Goal: Task Accomplishment & Management: Use online tool/utility

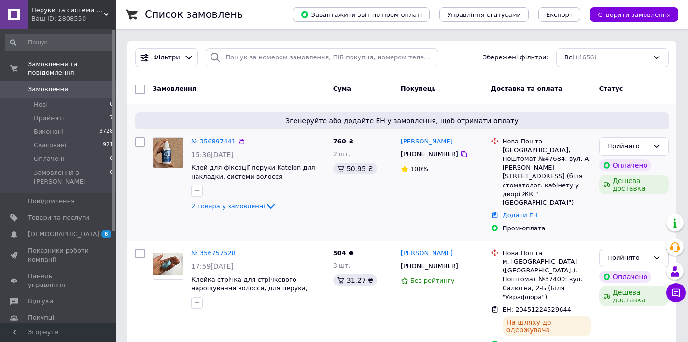
click at [223, 143] on link "№ 356897441" at bounding box center [213, 141] width 44 height 7
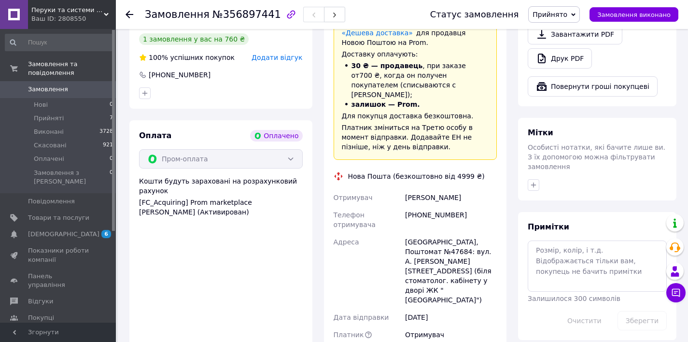
scroll to position [522, 0]
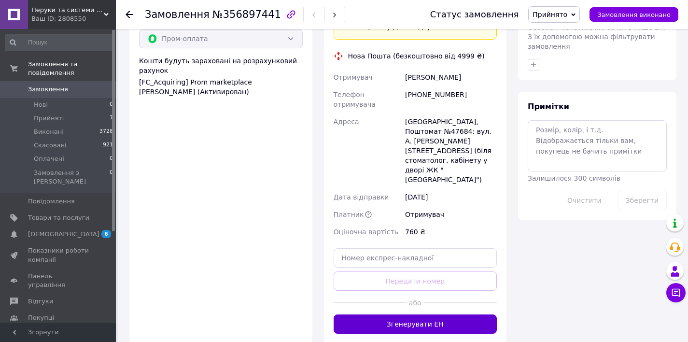
click at [440, 315] on button "Згенерувати ЕН" at bounding box center [416, 324] width 164 height 19
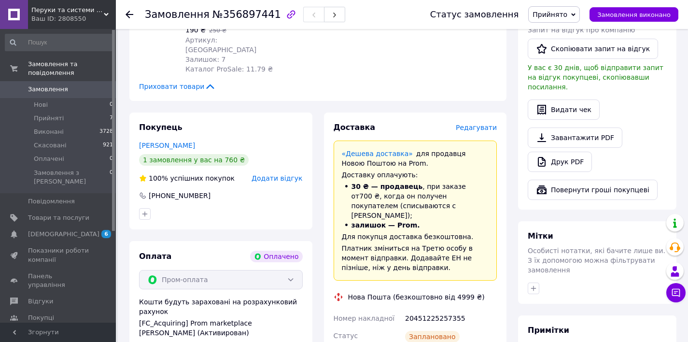
scroll to position [465, 0]
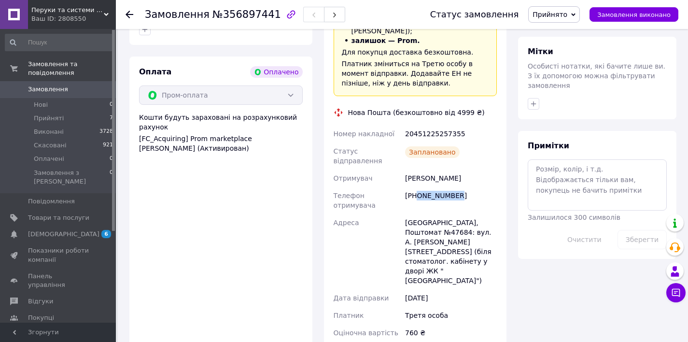
drag, startPoint x: 458, startPoint y: 177, endPoint x: 416, endPoint y: 178, distance: 42.1
click at [416, 187] on div "[PHONE_NUMBER]" at bounding box center [451, 200] width 96 height 27
copy div "0682641146"
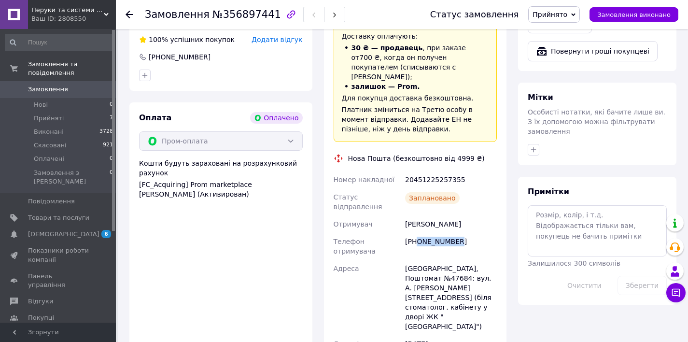
scroll to position [329, 0]
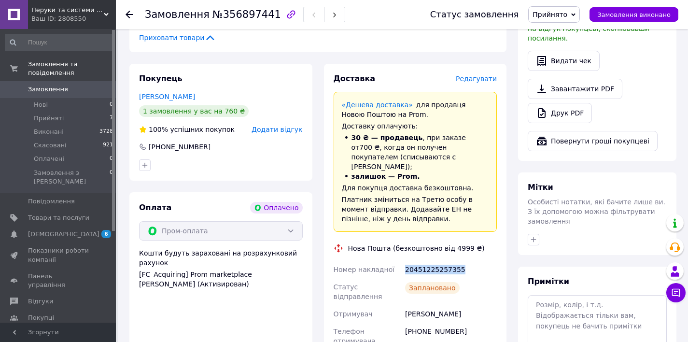
drag, startPoint x: 407, startPoint y: 248, endPoint x: 481, endPoint y: 252, distance: 74.0
click at [481, 261] on div "20451225257355" at bounding box center [451, 269] width 96 height 17
copy div "20451225257355"
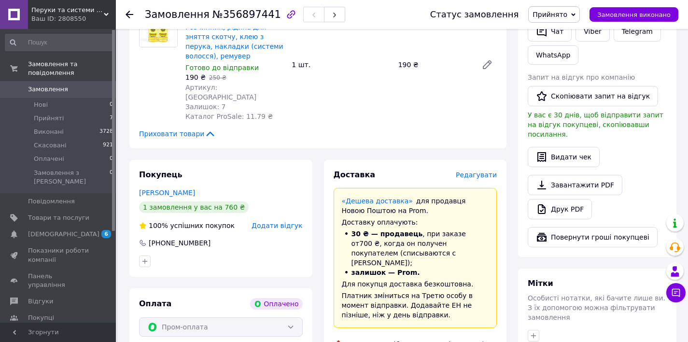
scroll to position [429, 0]
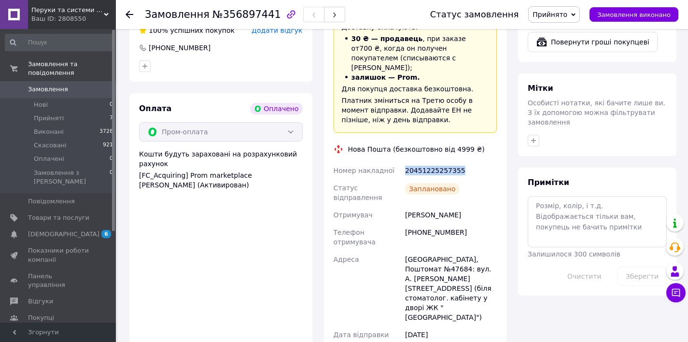
drag, startPoint x: 406, startPoint y: 195, endPoint x: 477, endPoint y: 195, distance: 71.0
click at [477, 206] on div "[PERSON_NAME]" at bounding box center [451, 214] width 96 height 17
copy div "[PERSON_NAME]"
drag, startPoint x: 425, startPoint y: 238, endPoint x: 406, endPoint y: 238, distance: 18.4
click at [406, 251] on div "[GEOGRAPHIC_DATA], Поштомат №47684: вул. А. [PERSON_NAME][STREET_ADDRESS] (біля…" at bounding box center [451, 288] width 96 height 75
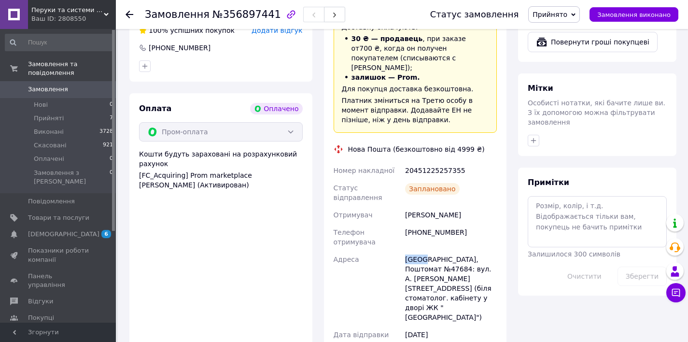
copy div "[GEOGRAPHIC_DATA]"
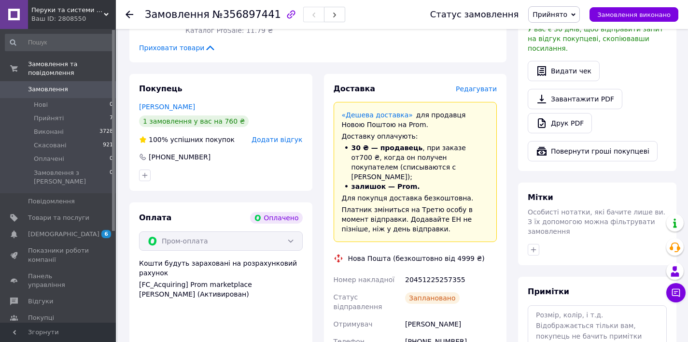
scroll to position [514, 0]
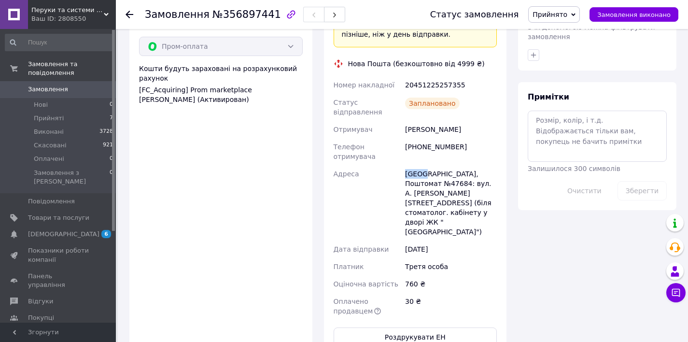
copy div "[GEOGRAPHIC_DATA]"
drag, startPoint x: 451, startPoint y: 125, endPoint x: 419, endPoint y: 122, distance: 31.5
click at [419, 138] on div "[PHONE_NUMBER]" at bounding box center [451, 151] width 96 height 27
copy div "0682641146"
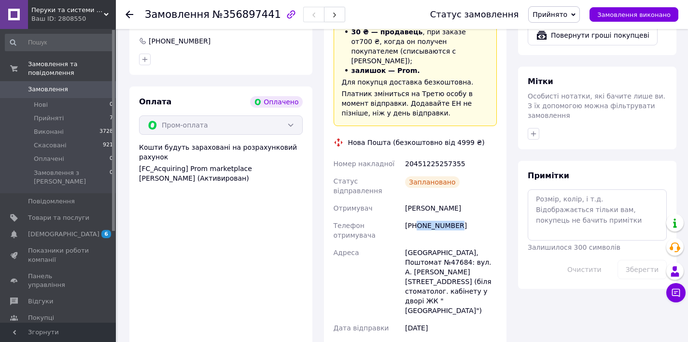
scroll to position [640, 0]
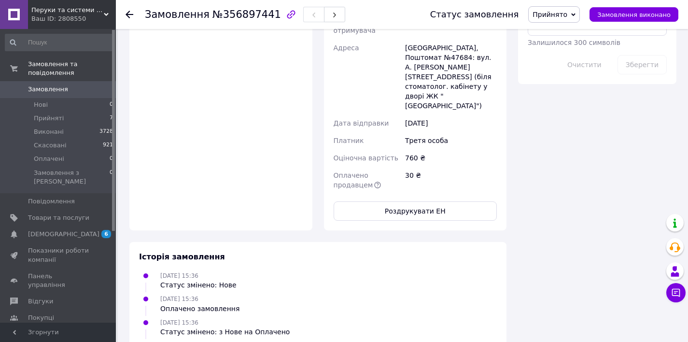
click at [102, 86] on span "0" at bounding box center [102, 89] width 27 height 9
